Goal: Information Seeking & Learning: Learn about a topic

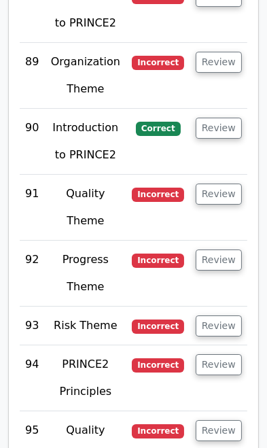
scroll to position [8522, 0]
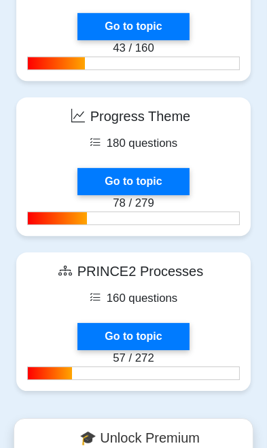
scroll to position [2315, 0]
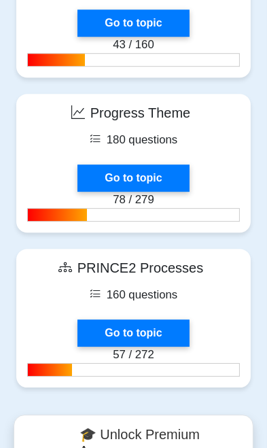
click at [108, 165] on link "Go to topic" at bounding box center [134, 178] width 112 height 27
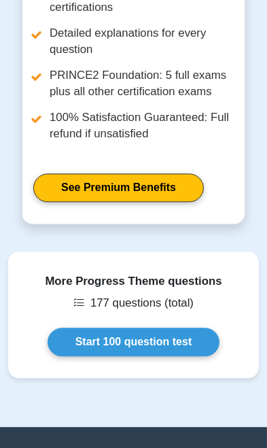
scroll to position [1804, 0]
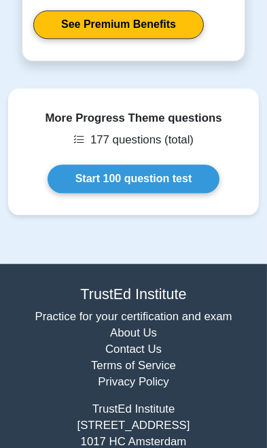
click at [90, 165] on link "Start 100 question test" at bounding box center [134, 179] width 173 height 29
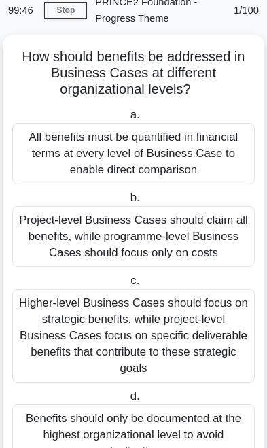
scroll to position [79, 0]
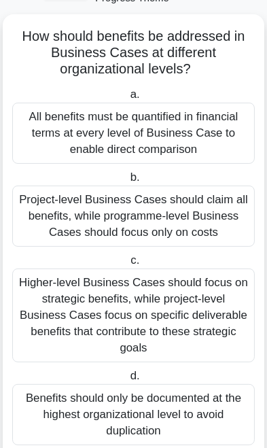
click at [183, 306] on div "Higher-level Business Cases should focus on strategic benefits, while project-l…" at bounding box center [133, 316] width 243 height 94
click at [128, 265] on input "c. Higher-level Business Cases should focus on strategic benefits, while projec…" at bounding box center [128, 260] width 0 height 9
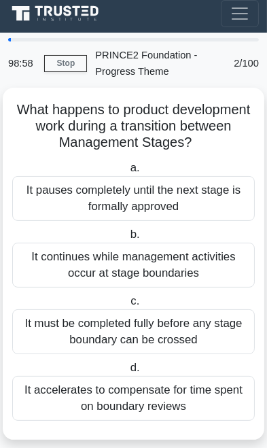
scroll to position [0, 0]
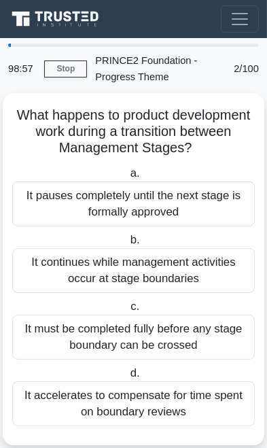
click at [192, 263] on div "It continues while management activities occur at stage boundaries" at bounding box center [133, 270] width 243 height 45
click at [127, 245] on input "b. It continues while management activities occur at stage boundaries" at bounding box center [127, 240] width 0 height 9
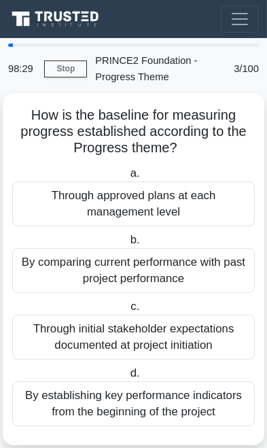
click at [194, 196] on div "Through approved plans at each management level" at bounding box center [133, 204] width 243 height 45
click at [127, 178] on input "a. Through approved plans at each management level" at bounding box center [127, 173] width 0 height 9
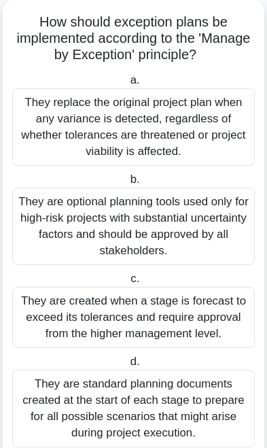
scroll to position [95, 0]
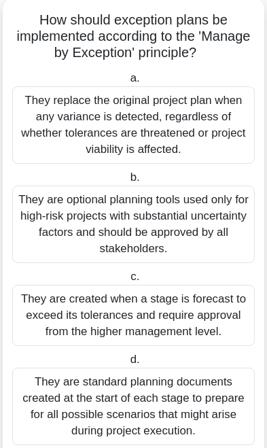
click at [167, 300] on div "They are created when a stage is forecast to exceed its tolerances and require …" at bounding box center [133, 315] width 243 height 61
click at [128, 282] on input "c. They are created when a stage is forecast to exceed its tolerances and requi…" at bounding box center [128, 277] width 0 height 9
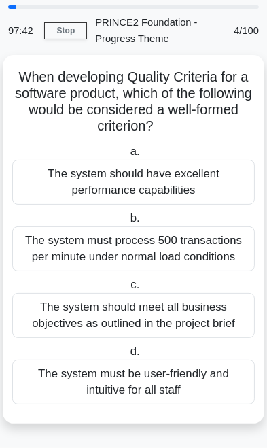
scroll to position [0, 0]
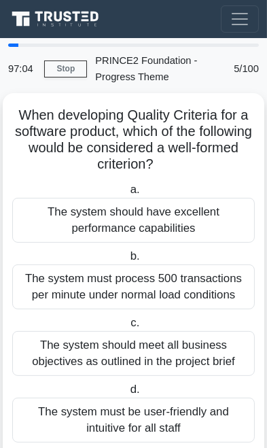
click at [66, 280] on div "The system must process 500 transactions per minute under normal load conditions" at bounding box center [133, 287] width 243 height 45
click at [127, 261] on input "b. The system must process 500 transactions per minute under normal load condit…" at bounding box center [127, 256] width 0 height 9
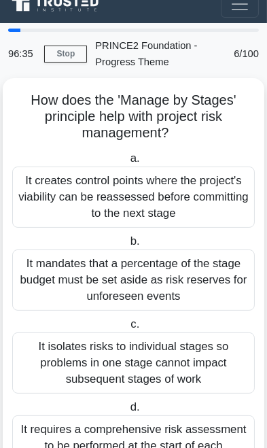
scroll to position [15, 0]
click at [211, 188] on div "It creates control points where the project's viability can be reassessed befor…" at bounding box center [133, 197] width 243 height 61
click at [127, 163] on input "a. It creates control points where the project's viability can be reassessed be…" at bounding box center [127, 158] width 0 height 9
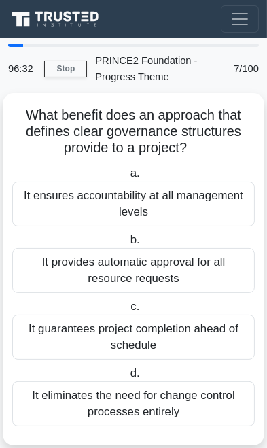
scroll to position [0, 0]
click at [49, 196] on div "It ensures accountability at all management levels" at bounding box center [133, 204] width 243 height 45
click at [127, 178] on input "a. It ensures accountability at all management levels" at bounding box center [127, 173] width 0 height 9
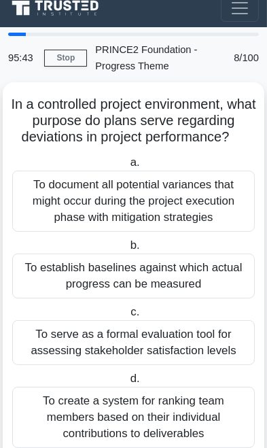
scroll to position [14, 0]
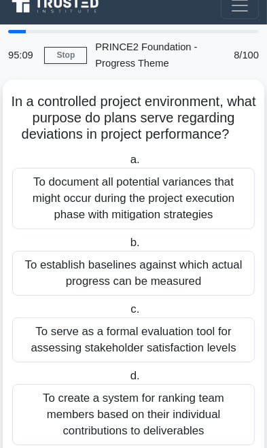
click at [68, 184] on div "To document all potential variances that might occur during the project executi…" at bounding box center [133, 198] width 243 height 61
click at [127, 165] on input "a. To document all potential variances that might occur during the project exec…" at bounding box center [127, 160] width 0 height 9
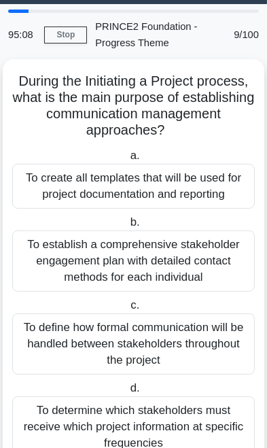
scroll to position [34, 0]
click at [195, 352] on div "To define how formal communication will be handled between stakeholders through…" at bounding box center [133, 344] width 243 height 61
click at [128, 310] on input "c. To define how formal communication will be handled between stakeholders thro…" at bounding box center [128, 305] width 0 height 9
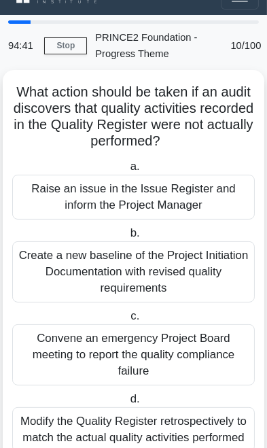
scroll to position [30, 0]
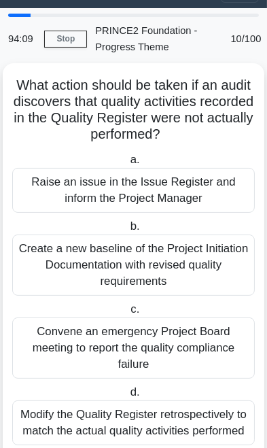
click at [141, 189] on div "Raise an issue in the Issue Register and inform the Project Manager" at bounding box center [133, 190] width 243 height 45
click at [127, 165] on input "a. Raise an issue in the Issue Register and inform the Project Manager" at bounding box center [127, 160] width 0 height 9
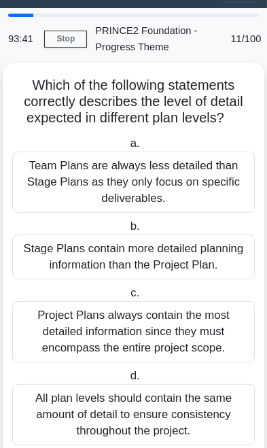
click at [60, 252] on div "Stage Plans contain more detailed planning information than the Project Plan." at bounding box center [133, 257] width 243 height 45
click at [127, 231] on input "b. Stage Plans contain more detailed planning information than the Project Plan." at bounding box center [127, 226] width 0 height 9
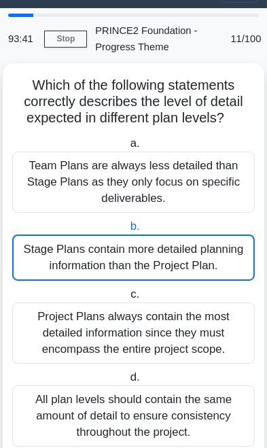
scroll to position [0, 0]
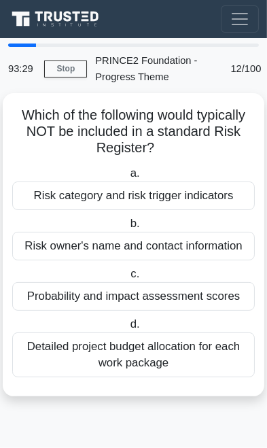
click at [57, 190] on div "Risk category and risk trigger indicators" at bounding box center [133, 196] width 243 height 29
click at [127, 178] on input "a. Risk category and risk trigger indicators" at bounding box center [127, 173] width 0 height 9
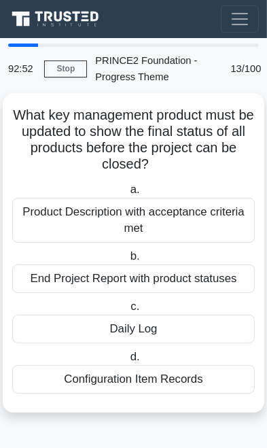
click at [48, 275] on div "End Project Report with product statuses" at bounding box center [133, 279] width 243 height 29
click at [127, 261] on input "b. End Project Report with product statuses" at bounding box center [127, 256] width 0 height 9
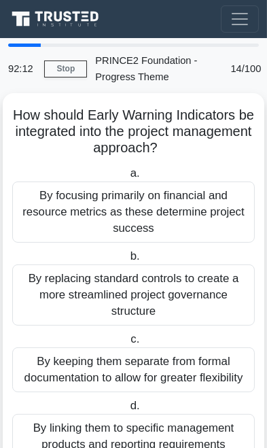
click at [73, 281] on div "By replacing standard controls to create a more streamlined project governance …" at bounding box center [133, 295] width 243 height 61
click at [127, 261] on input "b. By replacing standard controls to create a more streamlined project governan…" at bounding box center [127, 256] width 0 height 9
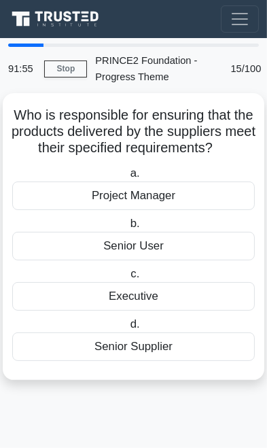
click at [56, 346] on div "Senior Supplier" at bounding box center [133, 347] width 243 height 29
click at [127, 329] on input "d. Senior Supplier" at bounding box center [127, 324] width 0 height 9
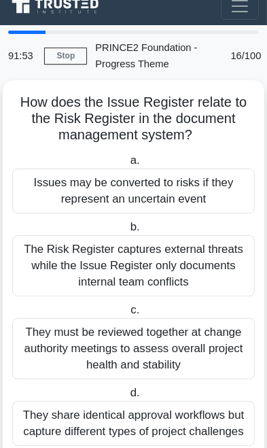
scroll to position [14, 0]
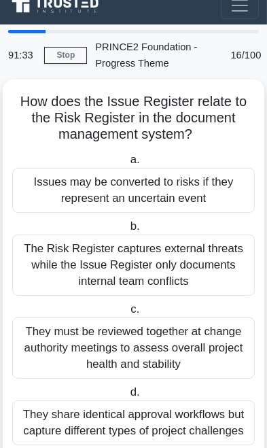
click at [58, 180] on div "Issues may be converted to risks if they represent an uncertain event" at bounding box center [133, 190] width 243 height 45
click at [127, 165] on input "a. Issues may be converted to risks if they represent an uncertain event" at bounding box center [127, 160] width 0 height 9
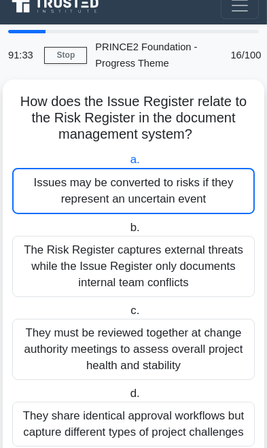
scroll to position [0, 0]
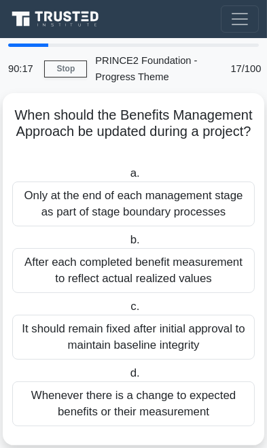
click at [173, 411] on div "Whenever there is a change to expected benefits or their measurement" at bounding box center [133, 404] width 243 height 45
click at [127, 378] on input "d. Whenever there is a change to expected benefits or their measurement" at bounding box center [127, 373] width 0 height 9
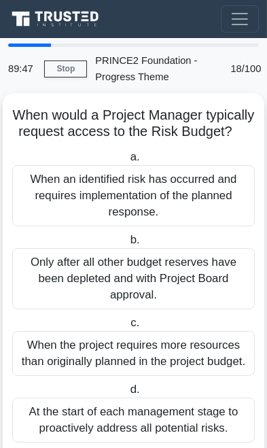
click at [175, 356] on div "When the project requires more resources than originally planned in the project…" at bounding box center [133, 353] width 243 height 45
click at [128, 328] on input "c. When the project requires more resources than originally planned in the proj…" at bounding box center [128, 323] width 0 height 9
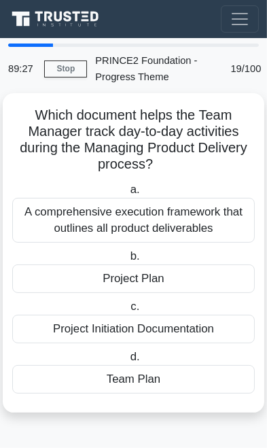
click at [163, 385] on div "Team Plan" at bounding box center [133, 379] width 243 height 29
click at [127, 362] on input "d. Team Plan" at bounding box center [127, 357] width 0 height 9
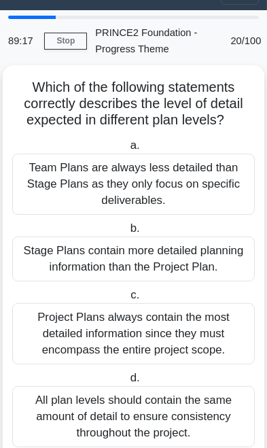
scroll to position [30, 0]
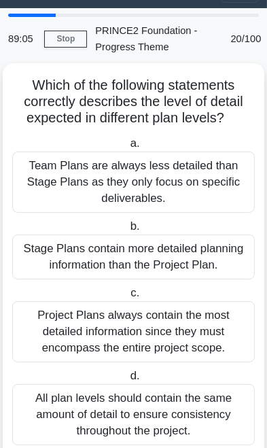
click at [192, 253] on div "Stage Plans contain more detailed planning information than the Project Plan." at bounding box center [133, 257] width 243 height 45
click at [127, 231] on input "b. Stage Plans contain more detailed planning information than the Project Plan." at bounding box center [127, 226] width 0 height 9
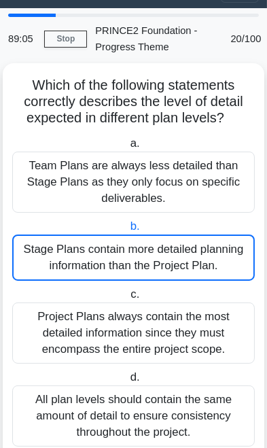
scroll to position [0, 0]
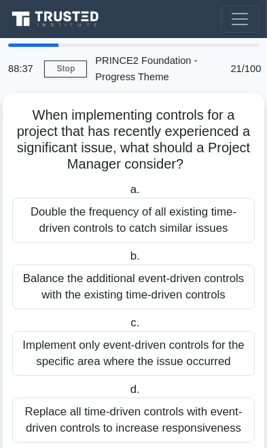
click at [173, 283] on div "Balance the additional event-driven controls with the existing time-driven cont…" at bounding box center [133, 287] width 243 height 45
click at [127, 261] on input "b. Balance the additional event-driven controls with the existing time-driven c…" at bounding box center [127, 256] width 0 height 9
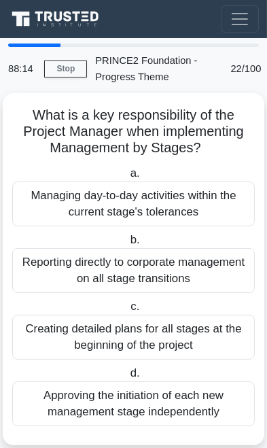
click at [177, 201] on div "Managing day-to-day activities within the current stage's tolerances" at bounding box center [133, 204] width 243 height 45
click at [127, 178] on input "a. Managing day-to-day activities within the current stage's tolerances" at bounding box center [127, 173] width 0 height 9
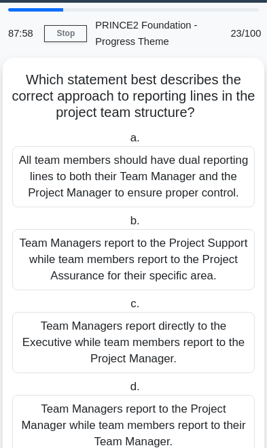
scroll to position [46, 0]
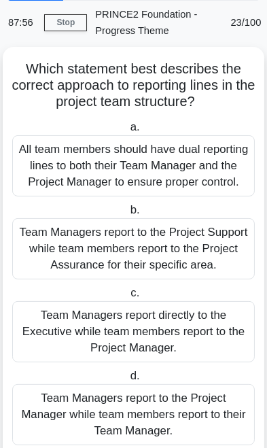
click at [151, 413] on div "Team Managers report to the Project Manager while team members report to their …" at bounding box center [133, 414] width 243 height 61
click at [127, 381] on input "d. Team Managers report to the Project Manager while team members report to the…" at bounding box center [127, 376] width 0 height 9
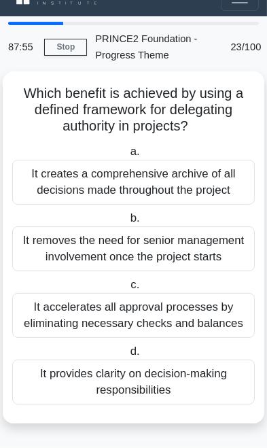
scroll to position [0, 0]
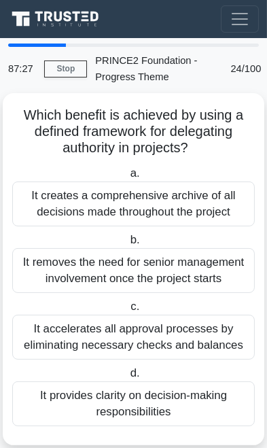
click at [124, 406] on div "It provides clarity on decision-making responsibilities" at bounding box center [133, 404] width 243 height 45
click at [127, 378] on input "d. It provides clarity on decision-making responsibilities" at bounding box center [127, 373] width 0 height 9
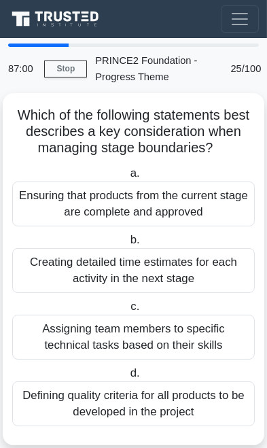
click at [161, 205] on div "Ensuring that products from the current stage are complete and approved" at bounding box center [133, 204] width 243 height 45
click at [127, 178] on input "a. Ensuring that products from the current stage are complete and approved" at bounding box center [127, 173] width 0 height 9
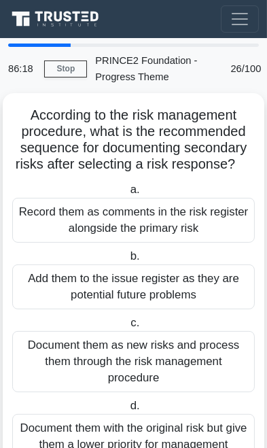
scroll to position [7, 0]
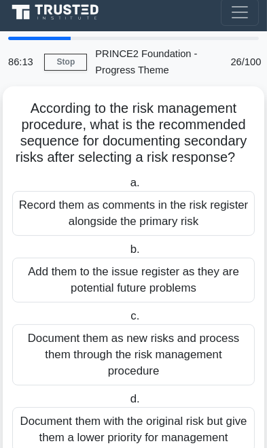
click at [129, 276] on div "Add them to the issue register as they are potential future problems" at bounding box center [133, 280] width 243 height 45
click at [127, 254] on input "b. Add them to the issue register as they are potential future problems" at bounding box center [127, 250] width 0 height 9
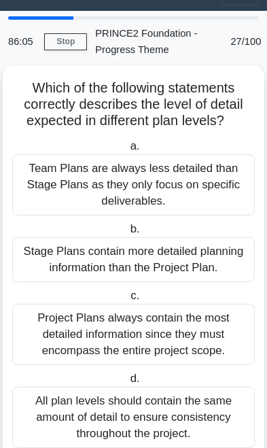
scroll to position [30, 0]
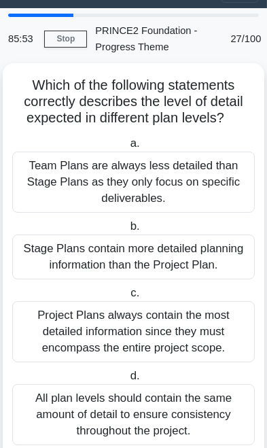
click at [172, 248] on div "Stage Plans contain more detailed planning information than the Project Plan." at bounding box center [133, 257] width 243 height 45
click at [127, 231] on input "b. Stage Plans contain more detailed planning information than the Project Plan." at bounding box center [127, 226] width 0 height 9
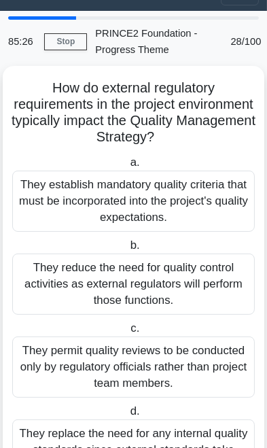
scroll to position [63, 0]
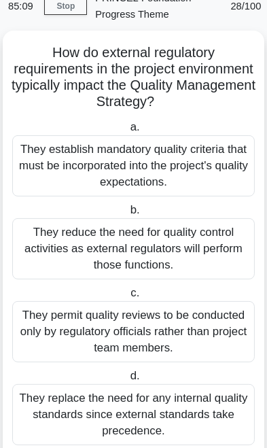
click at [180, 156] on div "They establish mandatory quality criteria that must be incorporated into the pr…" at bounding box center [133, 165] width 243 height 61
click at [127, 132] on input "a. They establish mandatory quality criteria that must be incorporated into the…" at bounding box center [127, 127] width 0 height 9
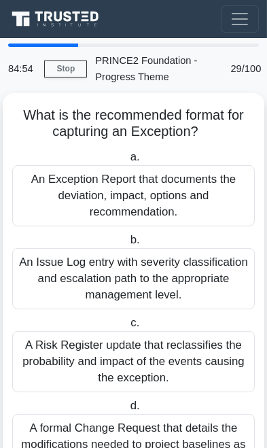
scroll to position [30, 0]
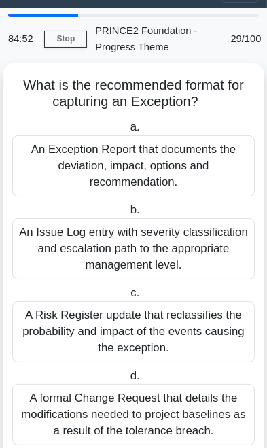
click at [176, 158] on div "An Exception Report that documents the deviation, impact, options and recommend…" at bounding box center [133, 165] width 243 height 61
click at [127, 132] on input "a. An Exception Report that documents the deviation, impact, options and recomm…" at bounding box center [127, 127] width 0 height 9
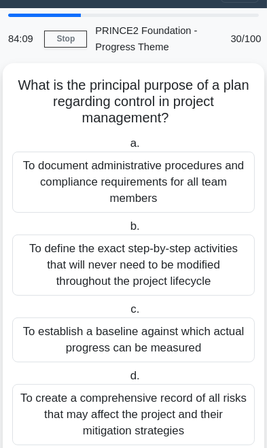
click at [167, 180] on div "To document administrative procedures and compliance requirements for all team …" at bounding box center [133, 182] width 243 height 61
click at [127, 148] on input "a. To document administrative procedures and compliance requirements for all te…" at bounding box center [127, 143] width 0 height 9
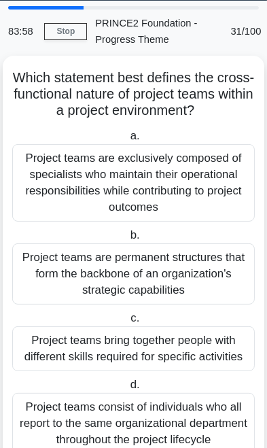
scroll to position [39, 0]
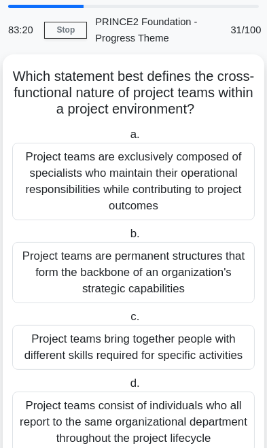
click at [177, 341] on div "Project teams bring together people with different skills required for specific…" at bounding box center [133, 347] width 243 height 45
click at [128, 322] on input "c. Project teams bring together people with different skills required for speci…" at bounding box center [128, 317] width 0 height 9
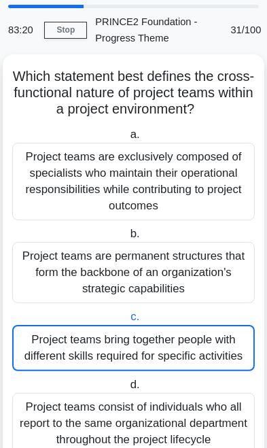
scroll to position [0, 0]
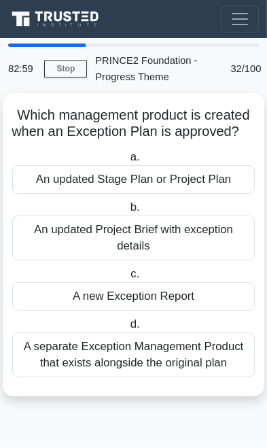
click at [194, 178] on div "An updated Stage Plan or Project Plan" at bounding box center [133, 179] width 243 height 29
click at [127, 162] on input "a. An updated Stage Plan or Project Plan" at bounding box center [127, 157] width 0 height 9
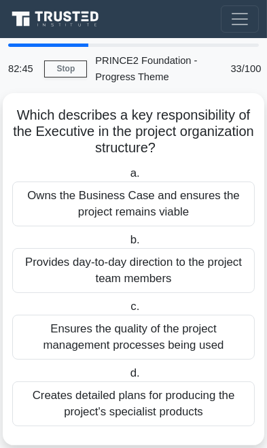
click at [189, 193] on div "Owns the Business Case and ensures the project remains viable" at bounding box center [133, 204] width 243 height 45
click at [127, 178] on input "a. Owns the Business Case and ensures the project remains viable" at bounding box center [127, 173] width 0 height 9
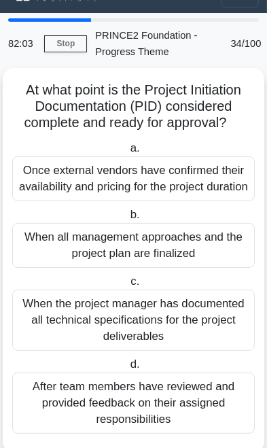
scroll to position [30, 0]
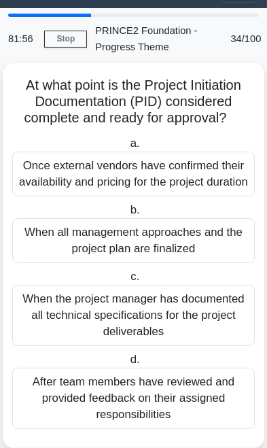
click at [150, 251] on div "When all management approaches and the project plan are finalized" at bounding box center [133, 240] width 243 height 45
click at [127, 215] on input "b. When all management approaches and the project plan are finalized" at bounding box center [127, 210] width 0 height 9
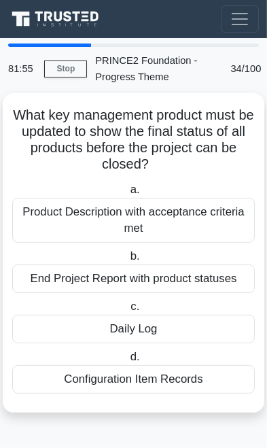
scroll to position [0, 0]
click at [156, 277] on div "End Project Report with product statuses" at bounding box center [133, 279] width 243 height 29
click at [127, 261] on input "b. End Project Report with product statuses" at bounding box center [127, 256] width 0 height 9
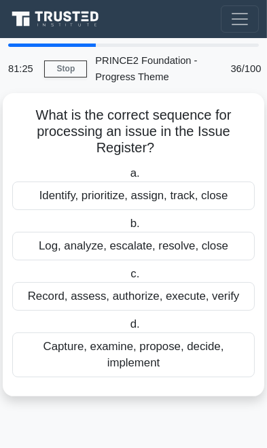
click at [132, 353] on div "Capture, examine, propose, decide, implement" at bounding box center [133, 355] width 243 height 45
click at [127, 329] on input "d. Capture, examine, propose, decide, implement" at bounding box center [127, 324] width 0 height 9
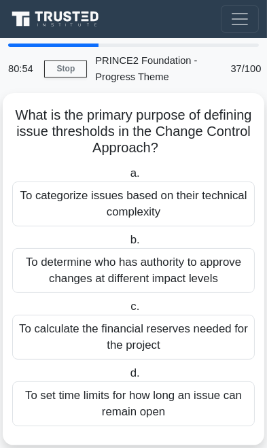
click at [124, 275] on div "To determine who has authority to approve changes at different impact levels" at bounding box center [133, 270] width 243 height 45
click at [127, 245] on input "b. To determine who has authority to approve changes at different impact levels" at bounding box center [127, 240] width 0 height 9
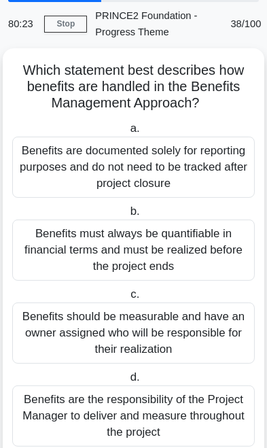
scroll to position [46, 0]
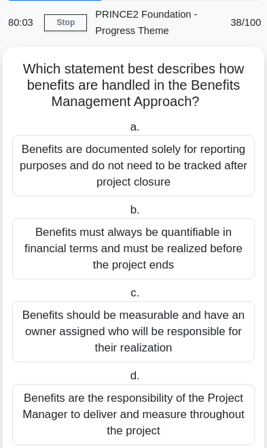
click at [136, 238] on div "Benefits must always be quantifiable in financial terms and must be realized be…" at bounding box center [133, 248] width 243 height 61
click at [127, 215] on input "b. Benefits must always be quantifiable in financial terms and must be realized…" at bounding box center [127, 210] width 0 height 9
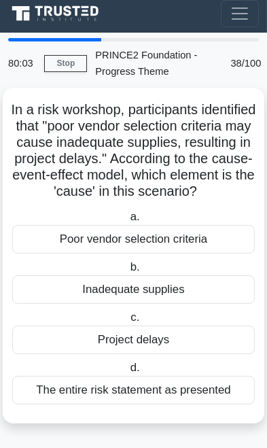
scroll to position [0, 0]
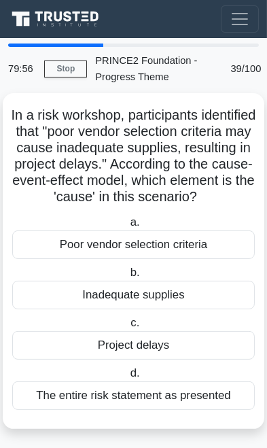
click at [176, 253] on div "Poor vendor selection criteria" at bounding box center [133, 245] width 243 height 29
click at [127, 227] on input "a. Poor vendor selection criteria" at bounding box center [127, 222] width 0 height 9
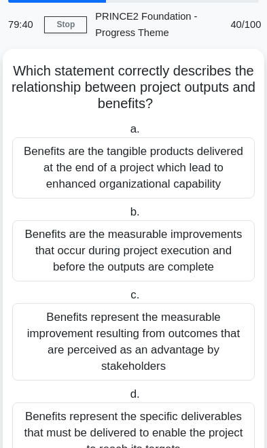
scroll to position [63, 0]
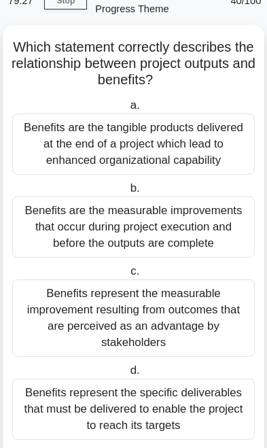
click at [150, 224] on div "Benefits are the measurable improvements that occur during project execution an…" at bounding box center [133, 227] width 243 height 61
click at [127, 193] on input "b. Benefits are the measurable improvements that occur during project execution…" at bounding box center [127, 188] width 0 height 9
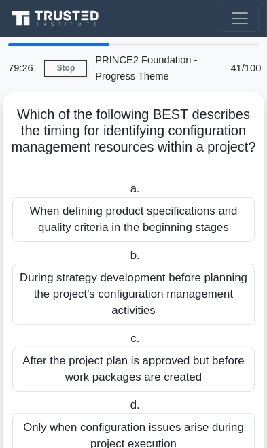
scroll to position [0, 0]
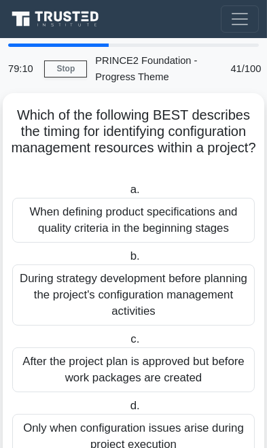
click at [158, 212] on div "When defining product specifications and quality criteria in the beginning stag…" at bounding box center [133, 220] width 243 height 45
click at [127, 195] on input "a. When defining product specifications and quality criteria in the beginning s…" at bounding box center [127, 190] width 0 height 9
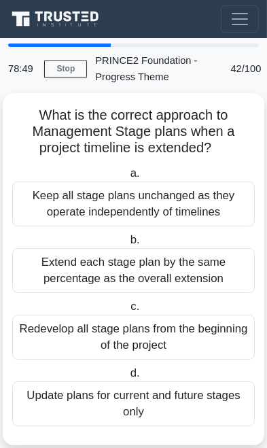
click at [146, 333] on div "Redevelop all stage plans from the beginning of the project" at bounding box center [133, 337] width 243 height 45
click at [128, 312] on input "c. Redevelop all stage plans from the beginning of the project" at bounding box center [128, 307] width 0 height 9
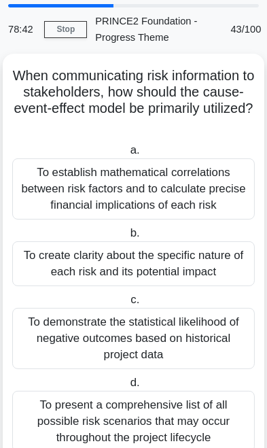
scroll to position [46, 0]
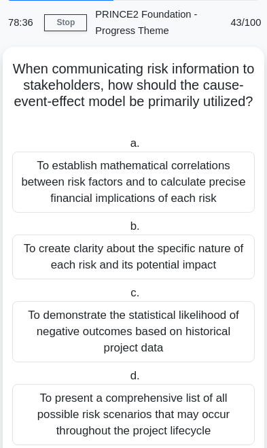
click at [188, 248] on div "To create clarity about the specific nature of each risk and its potential impa…" at bounding box center [133, 257] width 243 height 45
click at [127, 231] on input "b. To create clarity about the specific nature of each risk and its potential i…" at bounding box center [127, 226] width 0 height 9
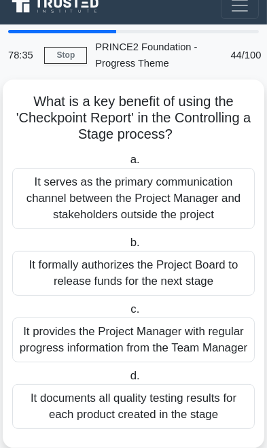
scroll to position [0, 0]
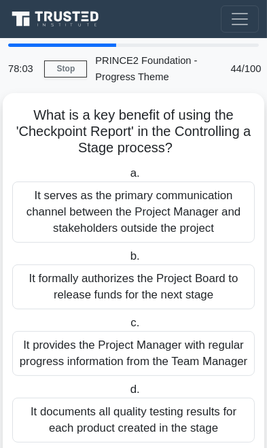
click at [150, 341] on div "It provides the Project Manager with regular progress information from the Team…" at bounding box center [133, 353] width 243 height 45
click at [128, 328] on input "c. It provides the Project Manager with regular progress information from the T…" at bounding box center [128, 323] width 0 height 9
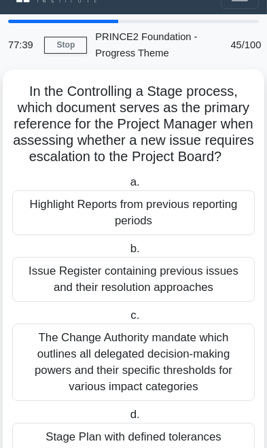
scroll to position [30, 0]
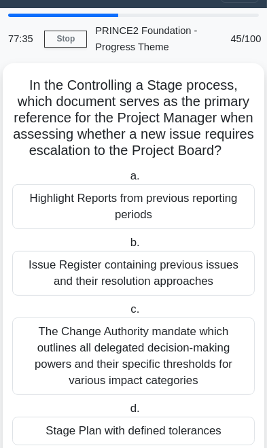
click at [156, 265] on div "Issue Register containing previous issues and their resolution approaches" at bounding box center [133, 273] width 243 height 45
click at [127, 248] on input "b. Issue Register containing previous issues and their resolution approaches" at bounding box center [127, 243] width 0 height 9
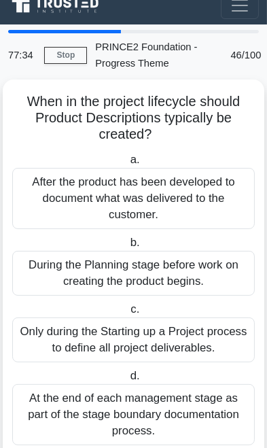
scroll to position [0, 0]
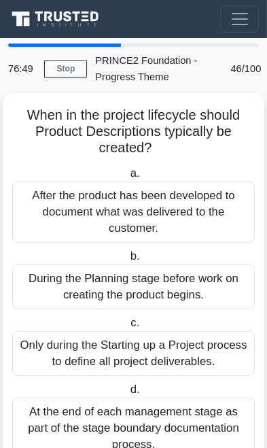
click at [158, 271] on div "During the Planning stage before work on creating the product begins." at bounding box center [133, 287] width 243 height 45
click at [127, 261] on input "b. During the Planning stage before work on creating the product begins." at bounding box center [127, 256] width 0 height 9
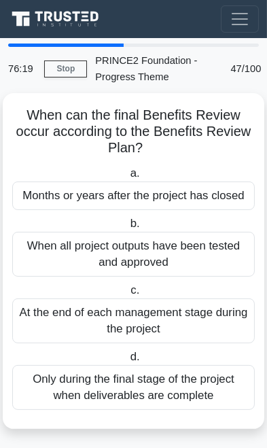
click at [125, 317] on div "At the end of each management stage during the project" at bounding box center [133, 321] width 243 height 45
click at [128, 295] on input "c. At the end of each management stage during the project" at bounding box center [128, 290] width 0 height 9
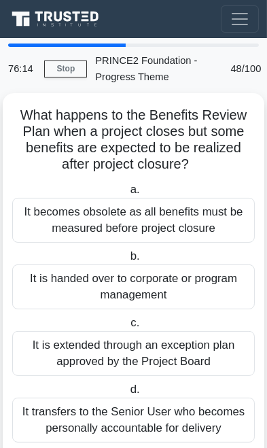
click at [178, 220] on div "It becomes obsolete as all benefits must be measured before project closure" at bounding box center [133, 220] width 243 height 45
click at [127, 195] on input "a. It becomes obsolete as all benefits must be measured before project closure" at bounding box center [127, 190] width 0 height 9
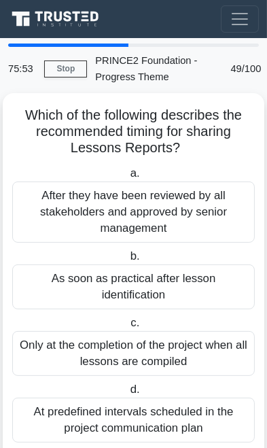
click at [140, 347] on div "Only at the completion of the project when all lessons are compiled" at bounding box center [133, 353] width 243 height 45
click at [128, 328] on input "c. Only at the completion of the project when all lessons are compiled" at bounding box center [128, 323] width 0 height 9
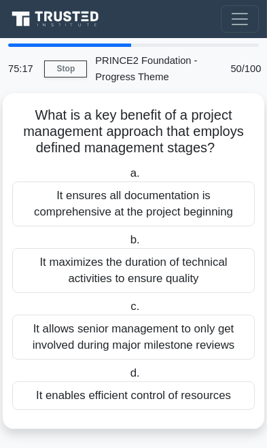
click at [144, 333] on div "It allows senior management to only get involved during major milestone reviews" at bounding box center [133, 337] width 243 height 45
click at [128, 312] on input "c. It allows senior management to only get involved during major milestone revi…" at bounding box center [128, 307] width 0 height 9
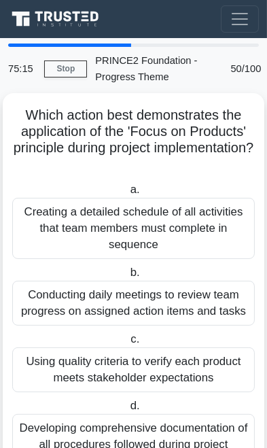
click at [165, 226] on div "Creating a detailed schedule of all activities that team members must complete …" at bounding box center [133, 228] width 243 height 61
click at [127, 195] on input "a. Creating a detailed schedule of all activities that team members must comple…" at bounding box center [127, 190] width 0 height 9
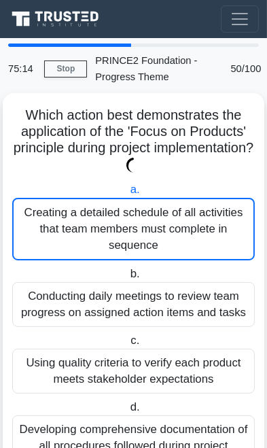
click at [166, 218] on div "Creating a detailed schedule of all activities that team members must complete …" at bounding box center [133, 229] width 243 height 63
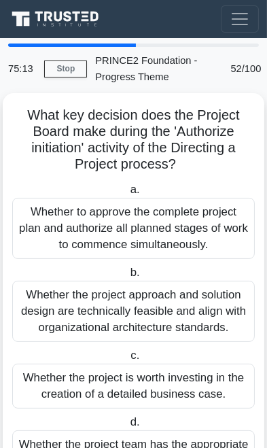
click at [167, 229] on div "Whether to approve the complete project plan and authorize all planned stages o…" at bounding box center [133, 228] width 243 height 61
click at [127, 195] on input "a. Whether to approve the complete project plan and authorize all planned stage…" at bounding box center [127, 190] width 0 height 9
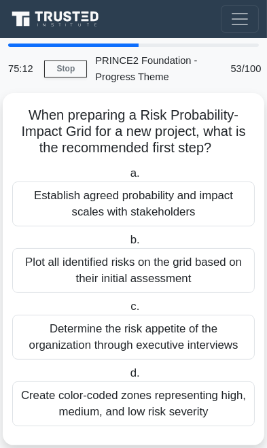
click at [175, 205] on div "Establish agreed probability and impact scales with stakeholders" at bounding box center [133, 204] width 243 height 45
click at [127, 178] on input "a. Establish agreed probability and impact scales with stakeholders" at bounding box center [127, 173] width 0 height 9
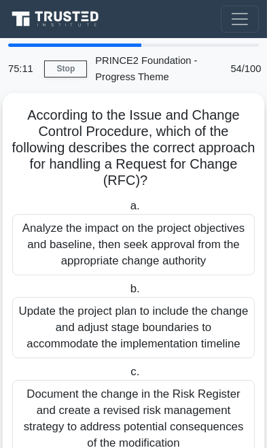
click at [163, 219] on div "Analyze the impact on the project objectives and baseline, then seek approval f…" at bounding box center [133, 244] width 243 height 61
click at [127, 211] on input "a. Analyze the impact on the project objectives and baseline, then seek approva…" at bounding box center [127, 206] width 0 height 9
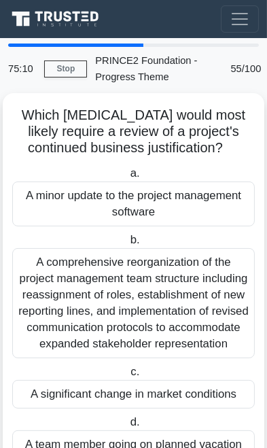
click at [180, 203] on div "A minor update to the project management software" at bounding box center [133, 204] width 243 height 45
click at [127, 178] on input "a. A minor update to the project management software" at bounding box center [127, 173] width 0 height 9
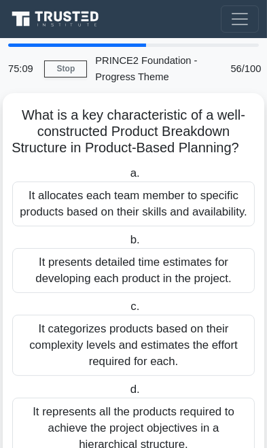
click at [170, 215] on div "It allocates each team member to specific products based on their skills and av…" at bounding box center [133, 204] width 243 height 45
click at [127, 178] on input "a. It allocates each team member to specific products based on their skills and…" at bounding box center [127, 173] width 0 height 9
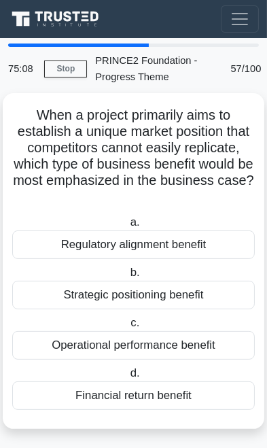
click at [159, 232] on div "Regulatory alignment benefit" at bounding box center [133, 245] width 243 height 29
click at [127, 227] on input "a. Regulatory alignment benefit" at bounding box center [127, 222] width 0 height 9
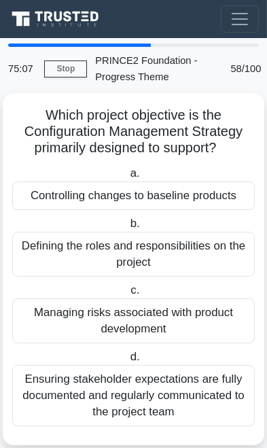
click at [182, 199] on div "Controlling changes to baseline products" at bounding box center [133, 196] width 243 height 29
click at [127, 178] on input "a. Controlling changes to baseline products" at bounding box center [127, 173] width 0 height 9
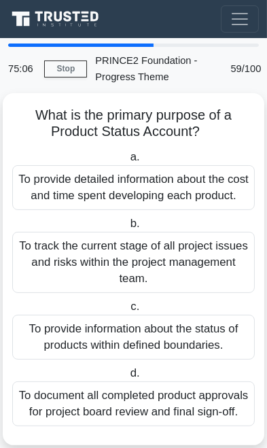
click at [186, 189] on div "To provide detailed information about the cost and time spent developing each p…" at bounding box center [133, 187] width 243 height 45
click at [127, 162] on input "a. To provide detailed information about the cost and time spent developing eac…" at bounding box center [127, 157] width 0 height 9
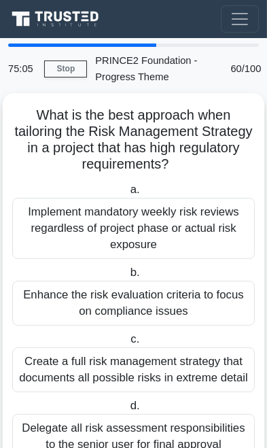
click at [187, 194] on label "a. Implement mandatory weekly risk reviews regardless of project phase or actua…" at bounding box center [133, 221] width 243 height 78
click at [127, 194] on input "a. Implement mandatory weekly risk reviews regardless of project phase or actua…" at bounding box center [127, 190] width 0 height 9
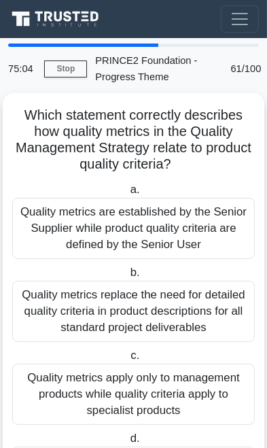
click at [174, 209] on div "Quality metrics are established by the Senior Supplier while product quality cr…" at bounding box center [133, 228] width 243 height 61
click at [127, 195] on input "a. Quality metrics are established by the Senior Supplier while product quality…" at bounding box center [127, 190] width 0 height 9
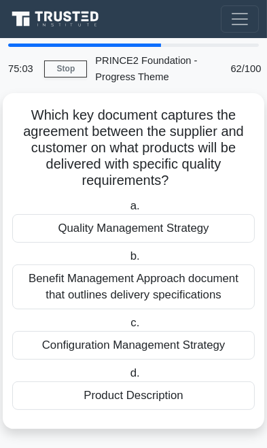
click at [168, 214] on div "Quality Management Strategy" at bounding box center [133, 228] width 243 height 29
click at [127, 211] on input "a. Quality Management Strategy" at bounding box center [127, 206] width 0 height 9
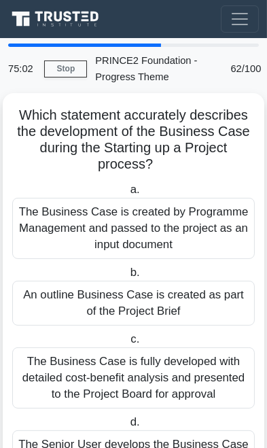
click at [224, 209] on div "The Business Case is created by Programme Management and passed to the project …" at bounding box center [133, 228] width 243 height 61
click at [127, 195] on input "a. The Business Case is created by Programme Management and passed to the proje…" at bounding box center [127, 190] width 0 height 9
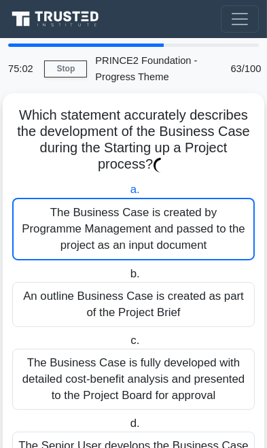
click at [170, 225] on div "The Business Case is created by Programme Management and passed to the project …" at bounding box center [133, 229] width 243 height 63
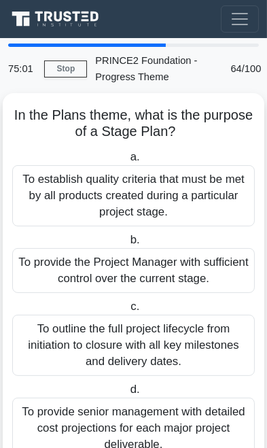
click at [192, 195] on div "To establish quality criteria that must be met by all products created during a…" at bounding box center [133, 195] width 243 height 61
click at [127, 162] on input "a. To establish quality criteria that must be met by all products created durin…" at bounding box center [127, 157] width 0 height 9
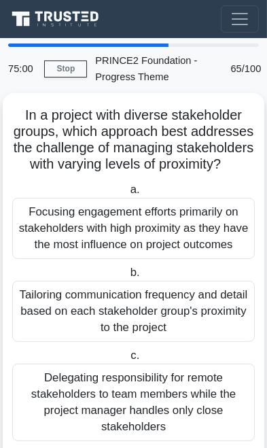
click at [178, 218] on div "Focusing engagement efforts primarily on stakeholders with high proximity as th…" at bounding box center [133, 228] width 243 height 61
click at [127, 195] on input "a. Focusing engagement efforts primarily on stakeholders with high proximity as…" at bounding box center [127, 190] width 0 height 9
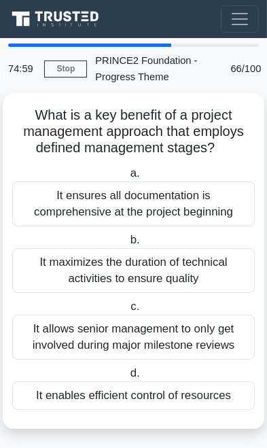
click at [184, 205] on div "It ensures all documentation is comprehensive at the project beginning" at bounding box center [133, 204] width 243 height 45
click at [127, 178] on input "a. It ensures all documentation is comprehensive at the project beginning" at bounding box center [127, 173] width 0 height 9
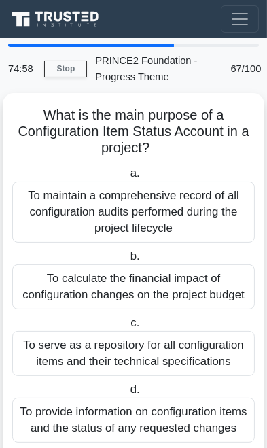
click at [184, 212] on div "To maintain a comprehensive record of all configuration audits performed during…" at bounding box center [133, 212] width 243 height 61
click at [127, 178] on input "a. To maintain a comprehensive record of all configuration audits performed dur…" at bounding box center [127, 173] width 0 height 9
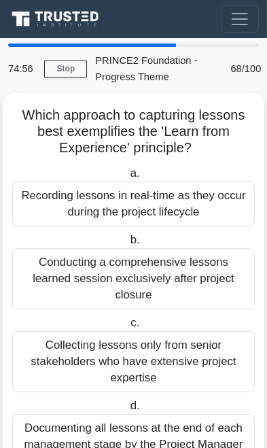
click at [187, 209] on div "Recording lessons in real-time as they occur during the project lifecycle" at bounding box center [133, 204] width 243 height 45
click at [127, 178] on input "a. Recording lessons in real-time as they occur during the project lifecycle" at bounding box center [127, 173] width 0 height 9
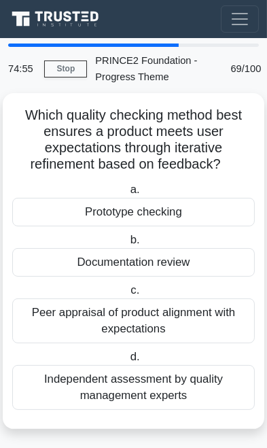
click at [186, 205] on div "Prototype checking" at bounding box center [133, 212] width 243 height 29
click at [127, 195] on input "a. Prototype checking" at bounding box center [127, 190] width 0 height 9
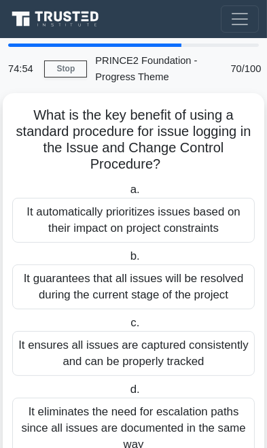
click at [178, 219] on div "It automatically prioritizes issues based on their impact on project constraints" at bounding box center [133, 220] width 243 height 45
click at [127, 195] on input "a. It automatically prioritizes issues based on their impact on project constra…" at bounding box center [127, 190] width 0 height 9
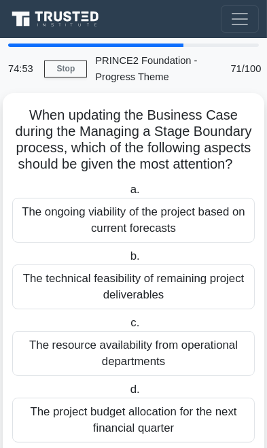
click at [190, 206] on div "The ongoing viability of the project based on current forecasts" at bounding box center [133, 220] width 243 height 45
click at [127, 195] on input "a. The ongoing viability of the project based on current forecasts" at bounding box center [127, 190] width 0 height 9
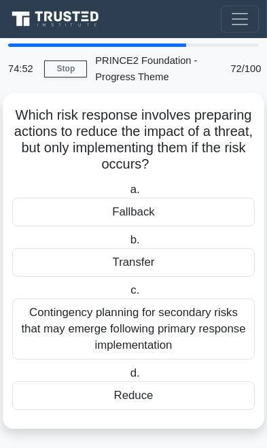
click at [195, 200] on div "Fallback" at bounding box center [133, 212] width 243 height 29
click at [127, 195] on input "a. Fallback" at bounding box center [127, 190] width 0 height 9
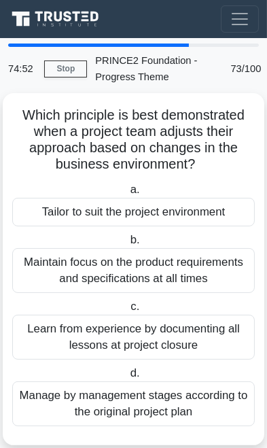
click at [188, 210] on div "Tailor to suit the project environment" at bounding box center [133, 212] width 243 height 29
click at [127, 195] on input "a. Tailor to suit the project environment" at bounding box center [127, 190] width 0 height 9
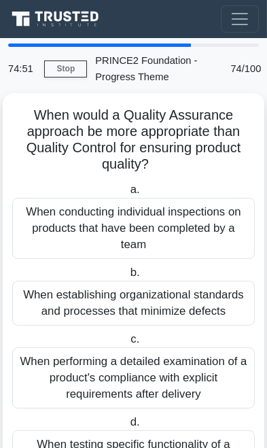
click at [183, 219] on div "When conducting individual inspections on products that have been completed by …" at bounding box center [133, 228] width 243 height 61
click at [127, 195] on input "a. When conducting individual inspections on products that have been completed …" at bounding box center [127, 190] width 0 height 9
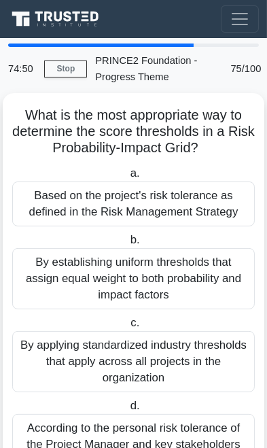
click at [191, 205] on div "Based on the project's risk tolerance as defined in the Risk Management Strategy" at bounding box center [133, 204] width 243 height 45
click at [127, 178] on input "a. Based on the project's risk tolerance as defined in the Risk Management Stra…" at bounding box center [127, 173] width 0 height 9
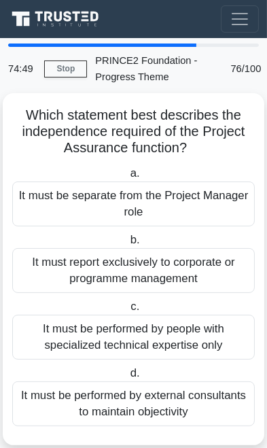
click at [195, 201] on div "It must be separate from the Project Manager role" at bounding box center [133, 204] width 243 height 45
click at [127, 178] on input "a. It must be separate from the Project Manager role" at bounding box center [127, 173] width 0 height 9
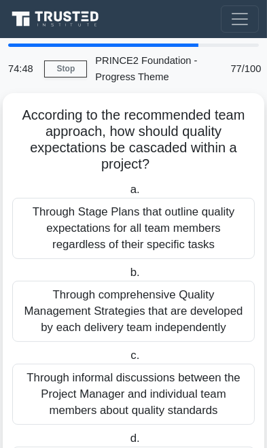
click at [173, 227] on div "Through Stage Plans that outline quality expectations for all team members rega…" at bounding box center [133, 228] width 243 height 61
click at [127, 195] on input "a. Through Stage Plans that outline quality expectations for all team members r…" at bounding box center [127, 190] width 0 height 9
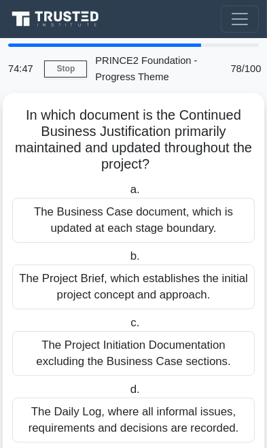
click at [177, 210] on div "The Business Case document, which is updated at each stage boundary." at bounding box center [133, 220] width 243 height 45
click at [127, 195] on input "a. The Business Case document, which is updated at each stage boundary." at bounding box center [127, 190] width 0 height 9
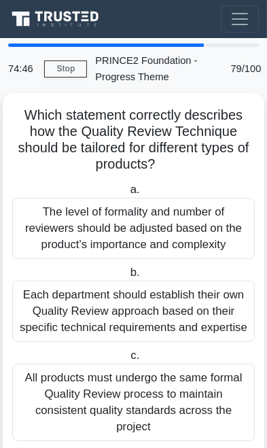
click at [175, 220] on div "The level of formality and number of reviewers should be adjusted based on the …" at bounding box center [133, 228] width 243 height 61
click at [127, 195] on input "a. The level of formality and number of reviewers should be adjusted based on t…" at bounding box center [127, 190] width 0 height 9
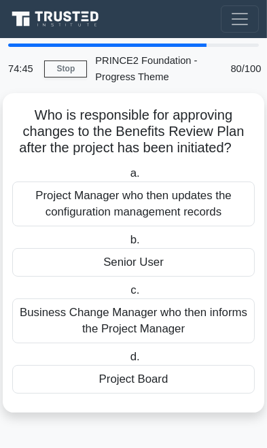
click at [184, 210] on div "Project Manager who then updates the configuration management records" at bounding box center [133, 204] width 243 height 45
click at [127, 178] on input "a. Project Manager who then updates the configuration management records" at bounding box center [127, 173] width 0 height 9
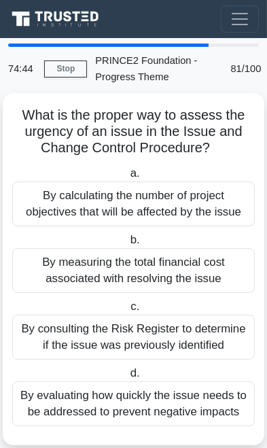
click at [180, 208] on div "By calculating the number of project objectives that will be affected by the is…" at bounding box center [133, 204] width 243 height 45
click at [127, 178] on input "a. By calculating the number of project objectives that will be affected by the…" at bounding box center [127, 173] width 0 height 9
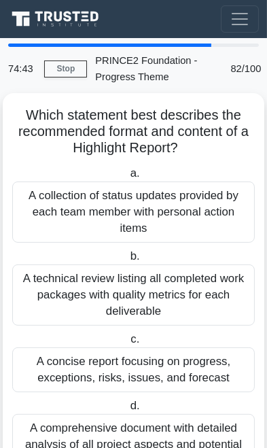
click at [180, 204] on div "A collection of status updates provided by each team member with personal actio…" at bounding box center [133, 212] width 243 height 61
click at [127, 178] on input "a. A collection of status updates provided by each team member with personal ac…" at bounding box center [127, 173] width 0 height 9
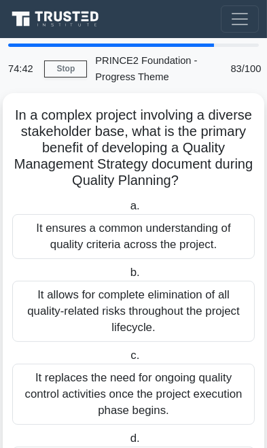
click at [166, 230] on div "It ensures a common understanding of quality criteria across the project." at bounding box center [133, 236] width 243 height 45
click at [127, 211] on input "a. It ensures a common understanding of quality criteria across the project." at bounding box center [127, 206] width 0 height 9
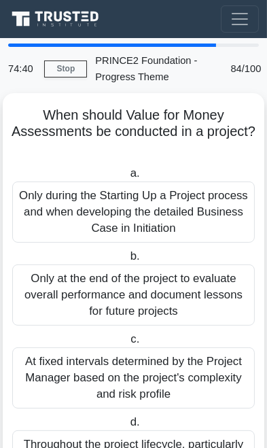
click at [171, 214] on div "Only during the Starting Up a Project process and when developing the detailed …" at bounding box center [133, 212] width 243 height 61
click at [127, 178] on input "a. Only during the Starting Up a Project process and when developing the detail…" at bounding box center [127, 173] width 0 height 9
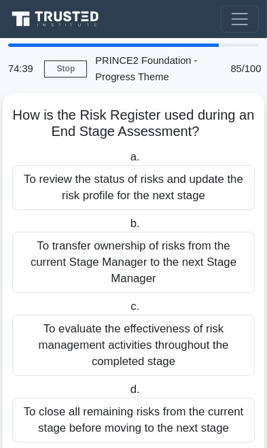
click at [177, 205] on div "To review the status of risks and update the risk profile for the next stage" at bounding box center [133, 187] width 243 height 45
click at [127, 162] on input "a. To review the status of risks and update the risk profile for the next stage" at bounding box center [127, 157] width 0 height 9
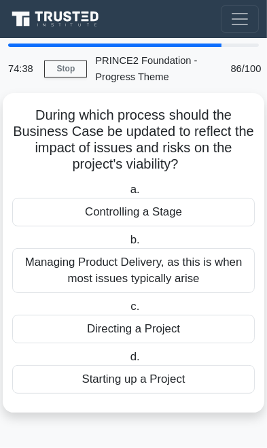
click at [156, 232] on label "b. Managing Product Delivery, as this is when most issues typically arise" at bounding box center [133, 262] width 243 height 61
click at [127, 236] on input "b. Managing Product Delivery, as this is when most issues typically arise" at bounding box center [127, 240] width 0 height 9
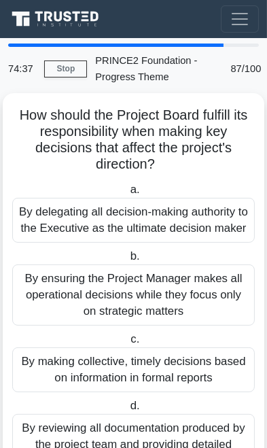
click at [155, 232] on div "By delegating all decision-making authority to the Executive as the ultimate de…" at bounding box center [133, 220] width 243 height 45
click at [127, 195] on input "a. By delegating all decision-making authority to the Executive as the ultimate…" at bounding box center [127, 190] width 0 height 9
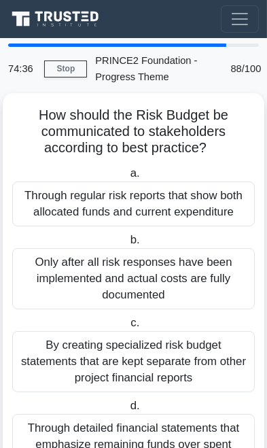
click at [152, 234] on label "b. Only after all risk responses have been implemented and actual costs are ful…" at bounding box center [133, 271] width 243 height 78
click at [127, 236] on input "b. Only after all risk responses have been implemented and actual costs are ful…" at bounding box center [127, 240] width 0 height 9
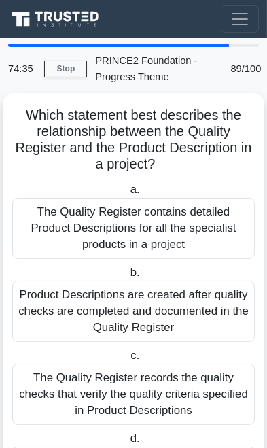
click at [146, 237] on div "The Quality Register contains detailed Product Descriptions for all the special…" at bounding box center [133, 228] width 243 height 61
click at [127, 195] on input "a. The Quality Register contains detailed Product Descriptions for all the spec…" at bounding box center [127, 190] width 0 height 9
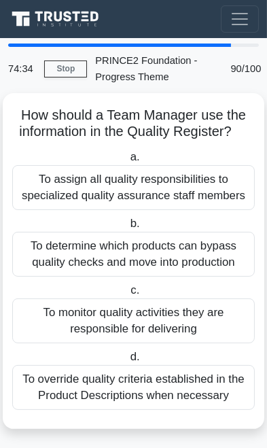
click at [148, 241] on div "To determine which products can bypass quality checks and move into production" at bounding box center [133, 254] width 243 height 45
click at [127, 229] on input "b. To determine which products can bypass quality checks and move into producti…" at bounding box center [127, 224] width 0 height 9
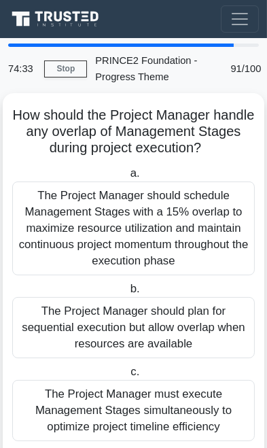
click at [153, 231] on div "The Project Manager should schedule Management Stages with a 15% overlap to max…" at bounding box center [133, 229] width 243 height 94
click at [127, 178] on input "a. The Project Manager should schedule Management Stages with a 15% overlap to …" at bounding box center [127, 173] width 0 height 9
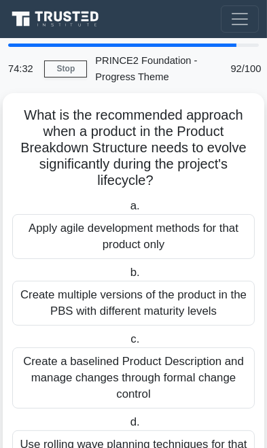
click at [155, 229] on div "Apply agile development methods for that product only" at bounding box center [133, 236] width 243 height 45
click at [127, 211] on input "a. Apply agile development methods for that product only" at bounding box center [127, 206] width 0 height 9
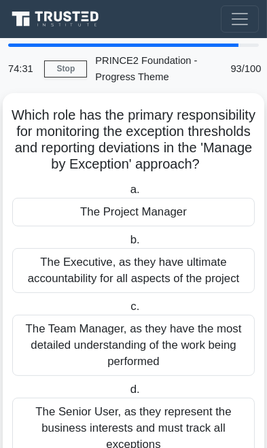
click at [152, 226] on div "The Project Manager" at bounding box center [133, 212] width 243 height 29
click at [127, 195] on input "a. The Project Manager" at bounding box center [127, 190] width 0 height 9
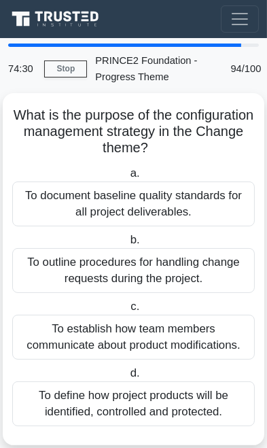
click at [157, 222] on div "To document baseline quality standards for all project deliverables." at bounding box center [133, 204] width 243 height 45
click at [127, 178] on input "a. To document baseline quality standards for all project deliverables." at bounding box center [127, 173] width 0 height 9
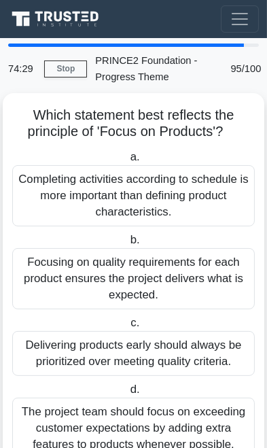
click at [153, 233] on label "b. Focusing on quality requirements for each product ensures the project delive…" at bounding box center [133, 271] width 243 height 78
click at [127, 236] on input "b. Focusing on quality requirements for each product ensures the project delive…" at bounding box center [127, 240] width 0 height 9
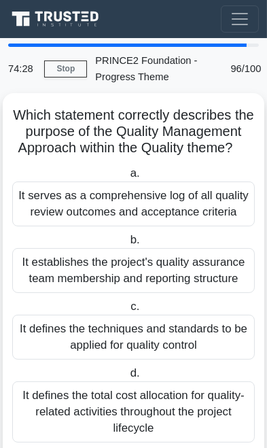
click at [174, 209] on div "It serves as a comprehensive log of all quality review outcomes and acceptance …" at bounding box center [133, 204] width 243 height 45
click at [127, 178] on input "a. It serves as a comprehensive log of all quality review outcomes and acceptan…" at bounding box center [127, 173] width 0 height 9
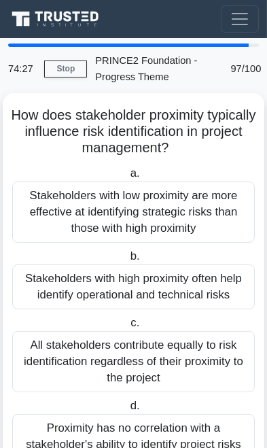
click at [175, 216] on div "Stakeholders with low proximity are more effective at identifying strategic ris…" at bounding box center [133, 212] width 243 height 61
click at [127, 178] on input "a. Stakeholders with low proximity are more effective at identifying strategic …" at bounding box center [127, 173] width 0 height 9
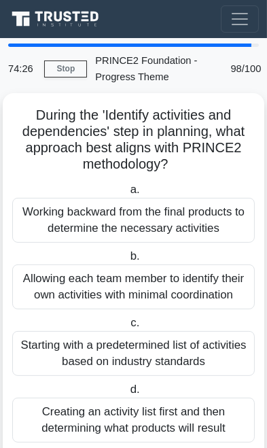
click at [170, 221] on div "Working backward from the final products to determine the necessary activities" at bounding box center [133, 220] width 243 height 45
click at [127, 195] on input "a. Working backward from the final products to determine the necessary activiti…" at bounding box center [127, 190] width 0 height 9
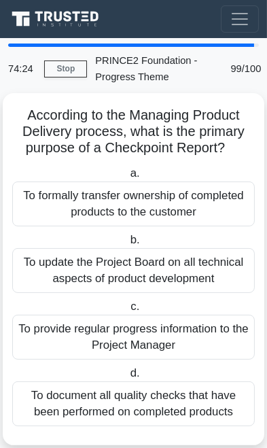
click at [187, 202] on div "To formally transfer ownership of completed products to the customer" at bounding box center [133, 204] width 243 height 45
click at [127, 178] on input "a. To formally transfer ownership of completed products to the customer" at bounding box center [127, 173] width 0 height 9
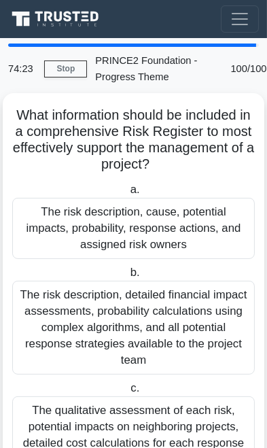
click at [169, 224] on div "The risk description, cause, potential impacts, probability, response actions, …" at bounding box center [133, 228] width 243 height 61
click at [127, 195] on input "a. The risk description, cause, potential impacts, probability, response action…" at bounding box center [127, 190] width 0 height 9
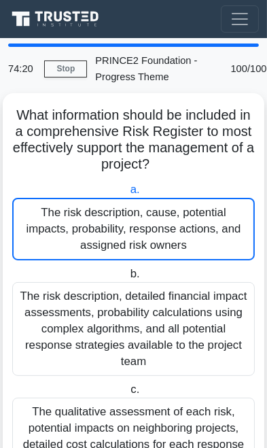
click at [72, 61] on link "Stop" at bounding box center [65, 69] width 43 height 17
click at [68, 72] on link "Stop" at bounding box center [65, 69] width 43 height 17
